Goal: Information Seeking & Learning: Compare options

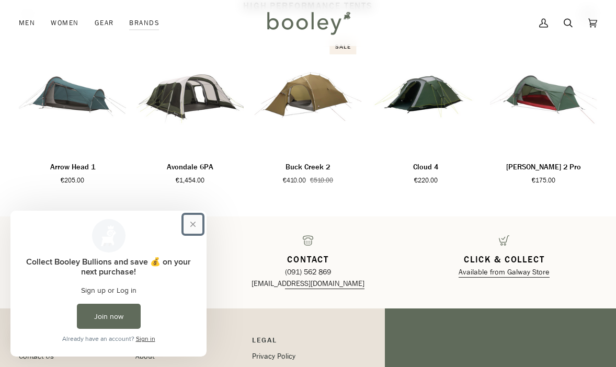
click at [194, 224] on button "Close prompt" at bounding box center [193, 224] width 19 height 19
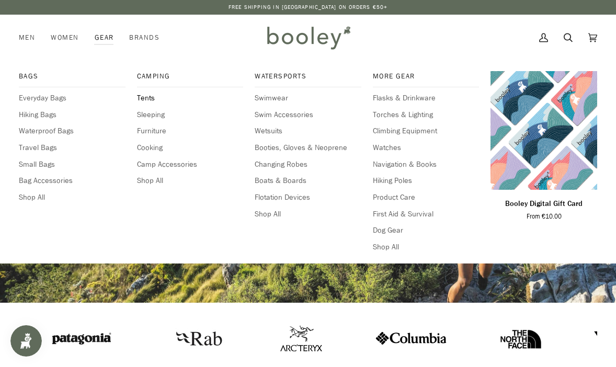
click at [146, 101] on span "Tents" at bounding box center [190, 99] width 107 height 12
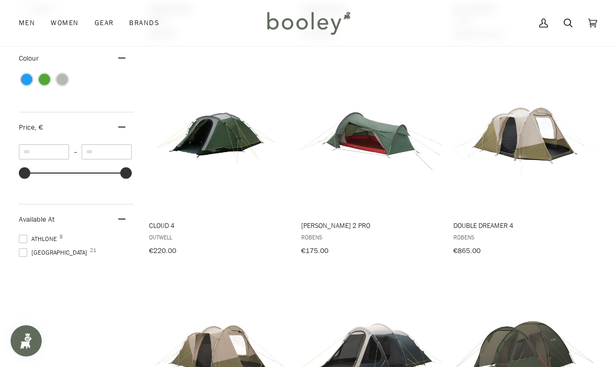
scroll to position [349, 0]
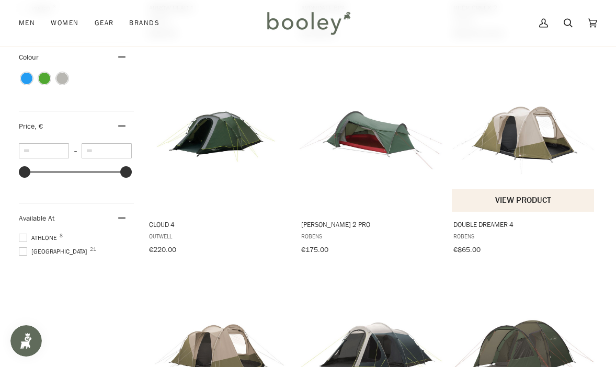
click at [513, 131] on img "Double Dreamer 4" at bounding box center [523, 133] width 143 height 143
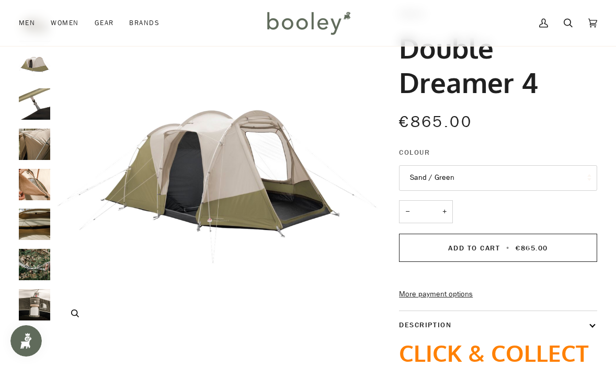
scroll to position [67, 0]
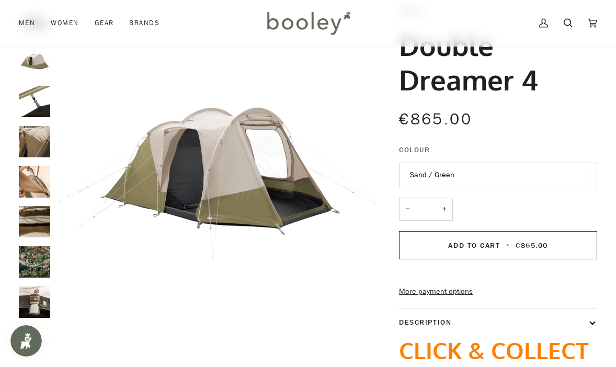
click at [37, 101] on img "Robens Double Dreamer 4 - Booley Galway" at bounding box center [34, 101] width 31 height 31
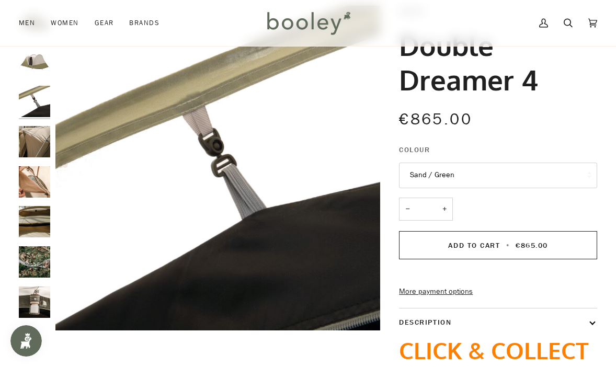
click at [36, 153] on img "Robens Double Dreamer 4 - Booley Galway" at bounding box center [34, 141] width 31 height 31
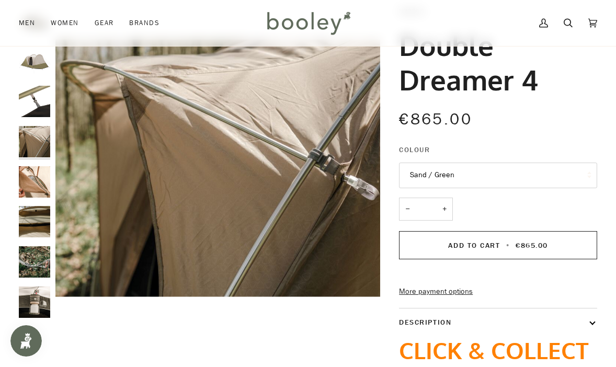
click at [35, 174] on img "Robens Double Dreamer 4 - Booley Galway" at bounding box center [34, 181] width 31 height 31
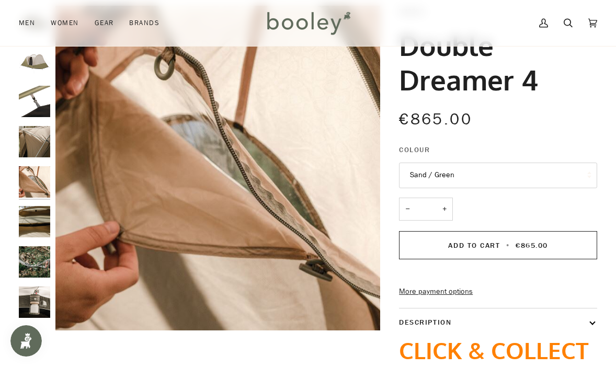
click at [35, 227] on img "Robens Double Dreamer 4 - Booley Galway" at bounding box center [34, 221] width 31 height 31
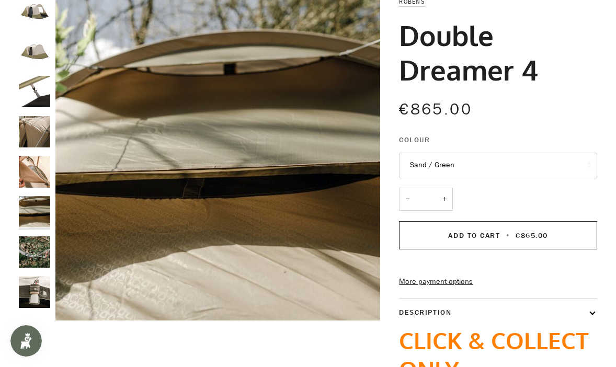
scroll to position [0, 0]
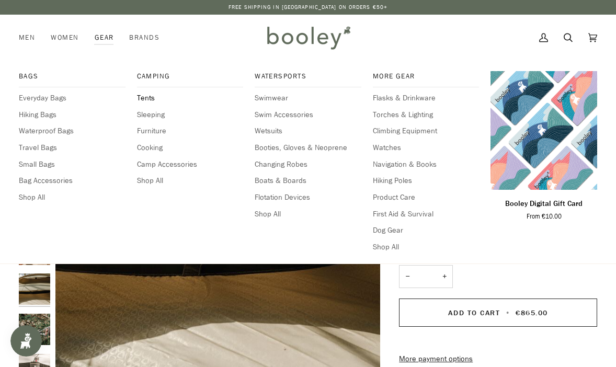
click at [144, 98] on span "Tents" at bounding box center [190, 99] width 107 height 12
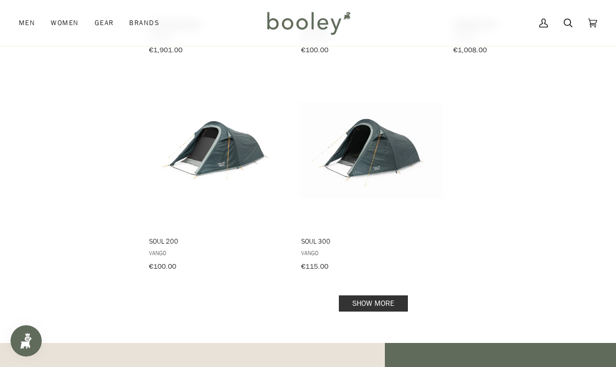
scroll to position [1417, 0]
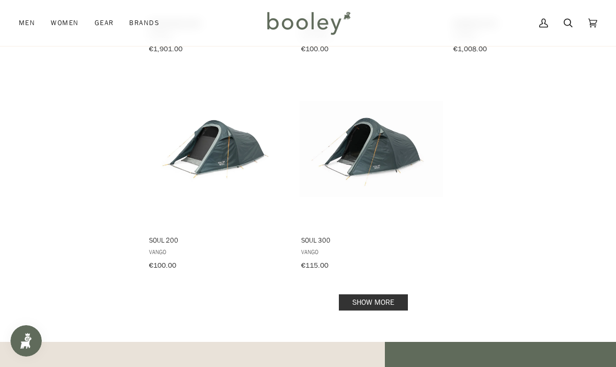
click at [379, 296] on link "Show more" at bounding box center [373, 303] width 69 height 16
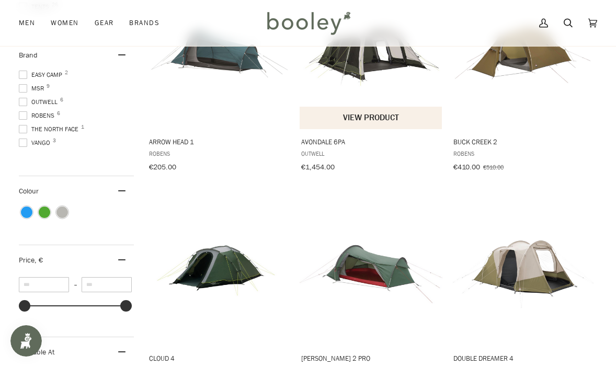
scroll to position [291, 0]
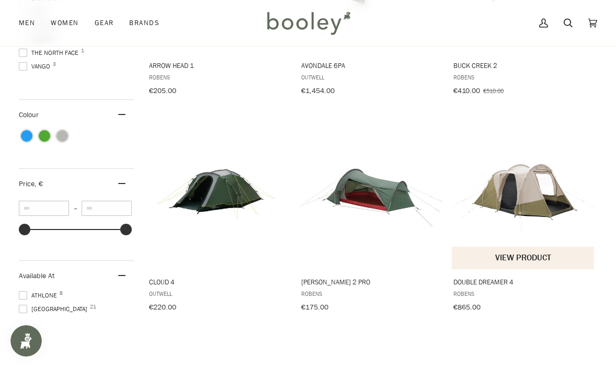
click at [519, 198] on img "Double Dreamer 4" at bounding box center [523, 190] width 143 height 143
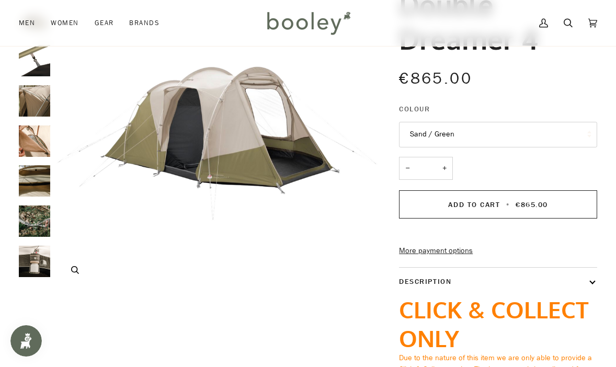
scroll to position [125, 0]
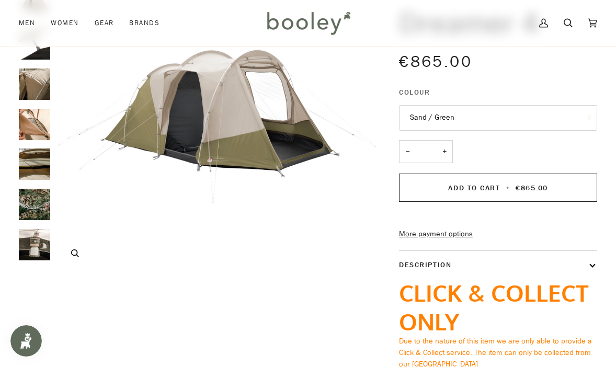
click at [227, 116] on img "Robens Double Dreamer 4 Sand / Green - Booley Galway" at bounding box center [217, 110] width 325 height 325
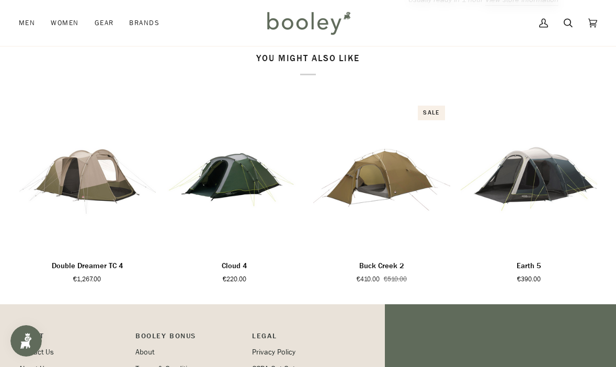
scroll to position [566, 0]
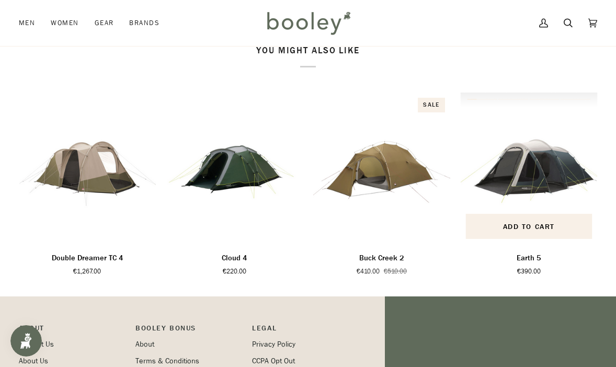
click at [530, 204] on img "Earth 5" at bounding box center [529, 169] width 137 height 152
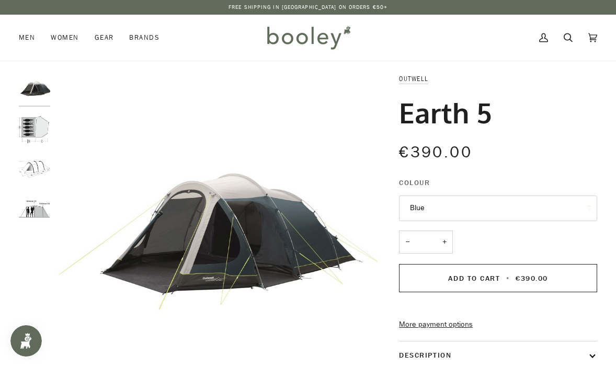
click at [32, 124] on img "Outwell Earth 5 - Booley Galway" at bounding box center [34, 129] width 31 height 31
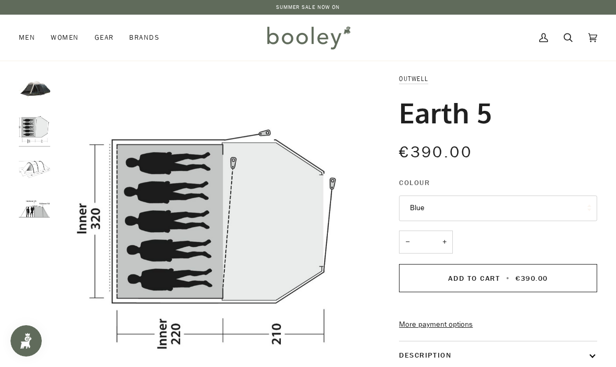
click at [37, 89] on img "Outwell Earth 5 - Booley Galway" at bounding box center [34, 88] width 31 height 31
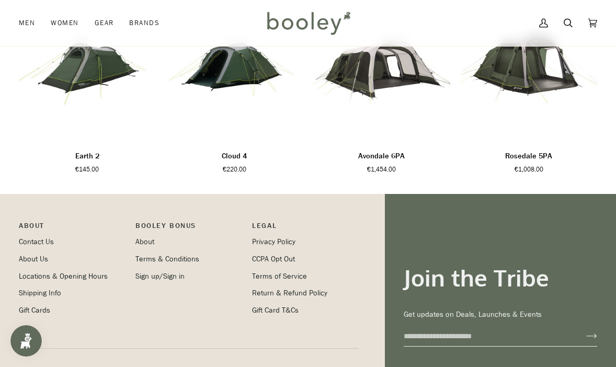
scroll to position [635, 0]
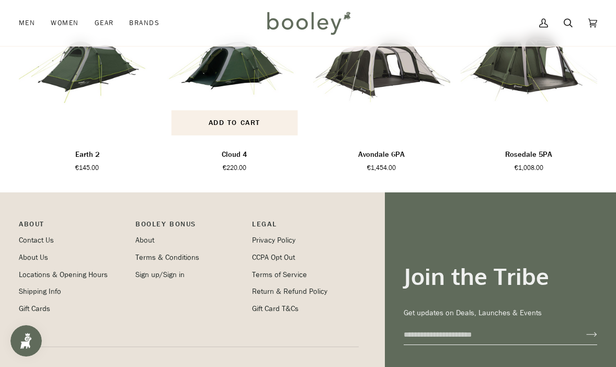
click at [238, 77] on img "Cloud 4" at bounding box center [234, 64] width 137 height 152
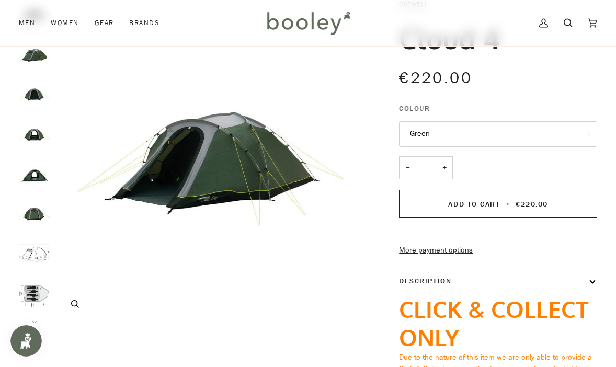
scroll to position [81, 0]
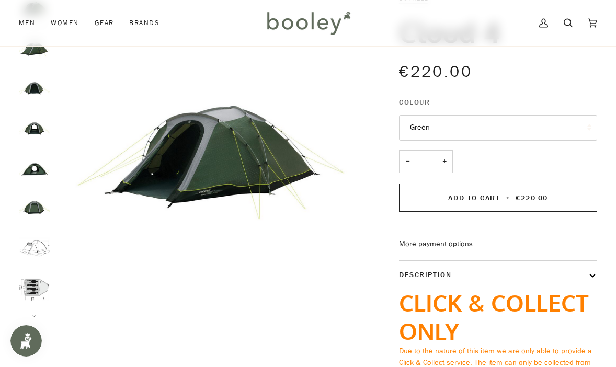
click at [43, 292] on img "Cloud 4" at bounding box center [34, 289] width 31 height 31
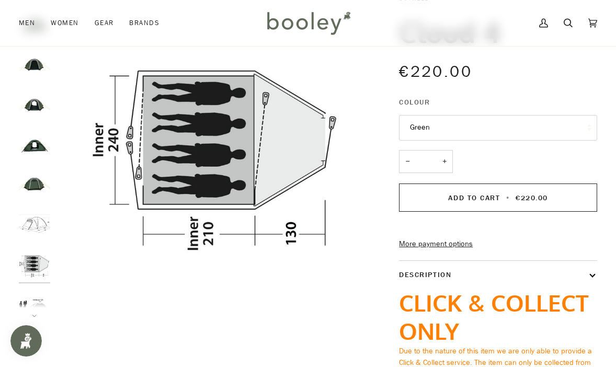
scroll to position [36, 0]
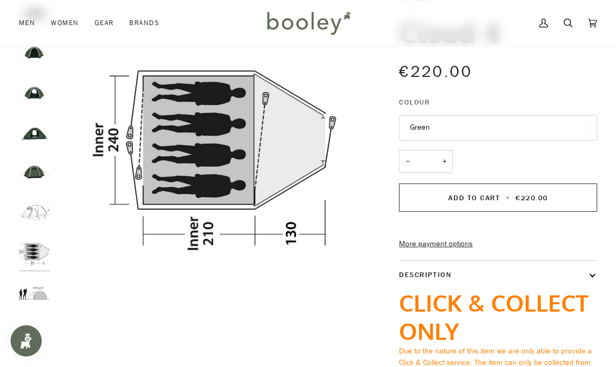
click at [39, 136] on img "Outwell Cloud 4 - Green Booley Galway" at bounding box center [34, 133] width 31 height 31
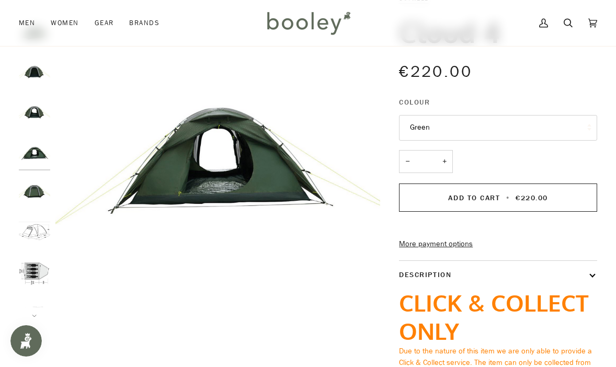
scroll to position [14, 0]
click at [31, 120] on img "Outwell Cloud 4 - Green Booley Galway" at bounding box center [34, 114] width 31 height 31
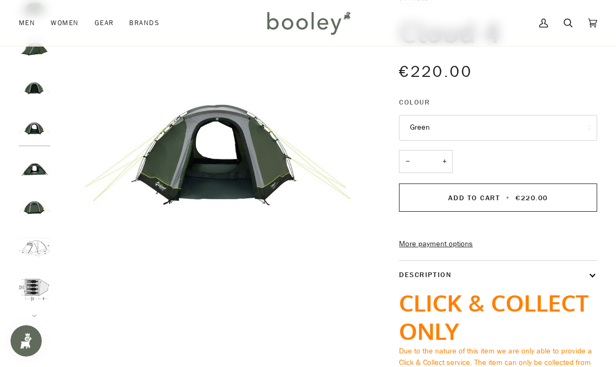
click at [36, 250] on img "Cloud 4" at bounding box center [34, 248] width 31 height 31
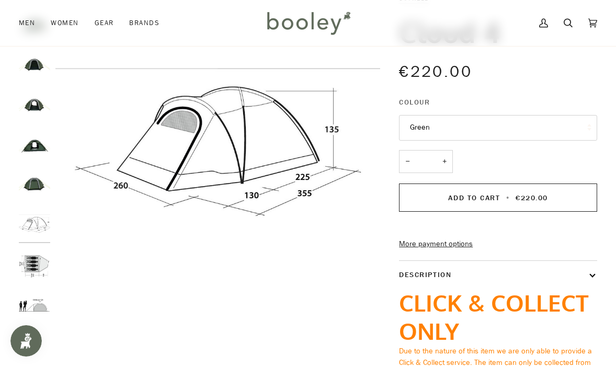
scroll to position [36, 0]
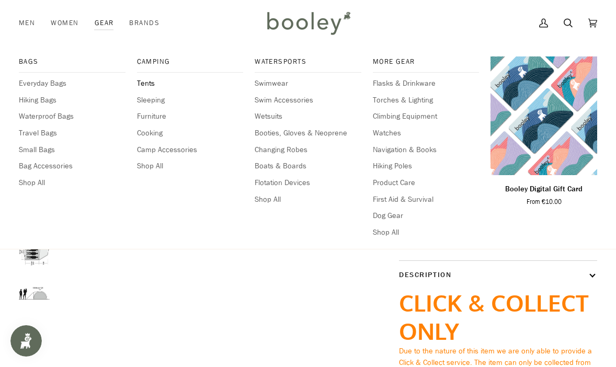
click at [146, 83] on span "Tents" at bounding box center [190, 84] width 107 height 12
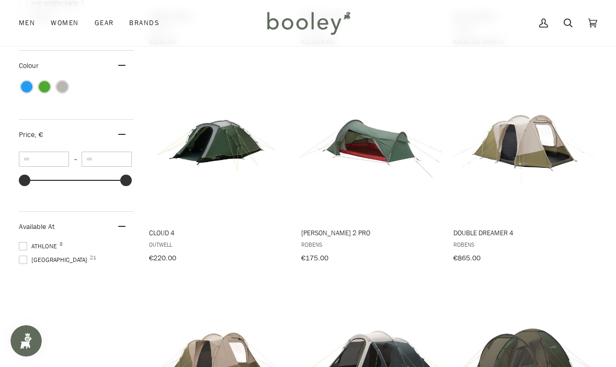
scroll to position [341, 0]
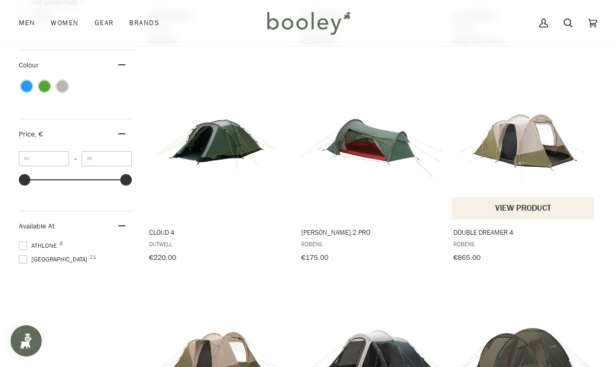
click at [534, 140] on img "Double Dreamer 4" at bounding box center [523, 141] width 143 height 143
